Goal: Entertainment & Leisure: Consume media (video, audio)

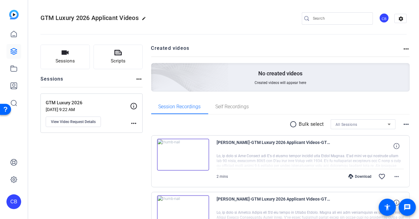
click at [188, 154] on img at bounding box center [183, 154] width 52 height 32
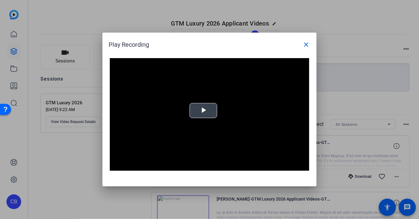
click at [204, 111] on span "Video Player" at bounding box center [204, 111] width 0 height 0
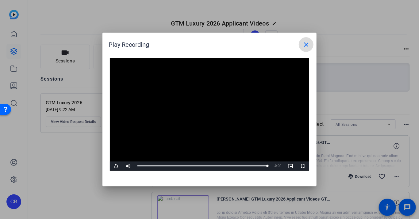
click at [306, 42] on mat-icon "close" at bounding box center [306, 44] width 7 height 7
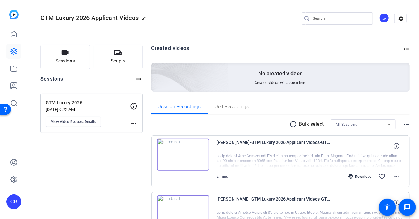
click at [183, 153] on img at bounding box center [183, 154] width 52 height 32
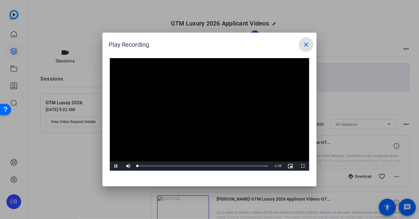
click at [210, 109] on video "Video Player" at bounding box center [210, 114] width 200 height 112
click at [115, 166] on span "Video Player" at bounding box center [116, 166] width 12 height 0
click at [306, 43] on mat-icon "close" at bounding box center [306, 44] width 7 height 7
